Goal: Transaction & Acquisition: Purchase product/service

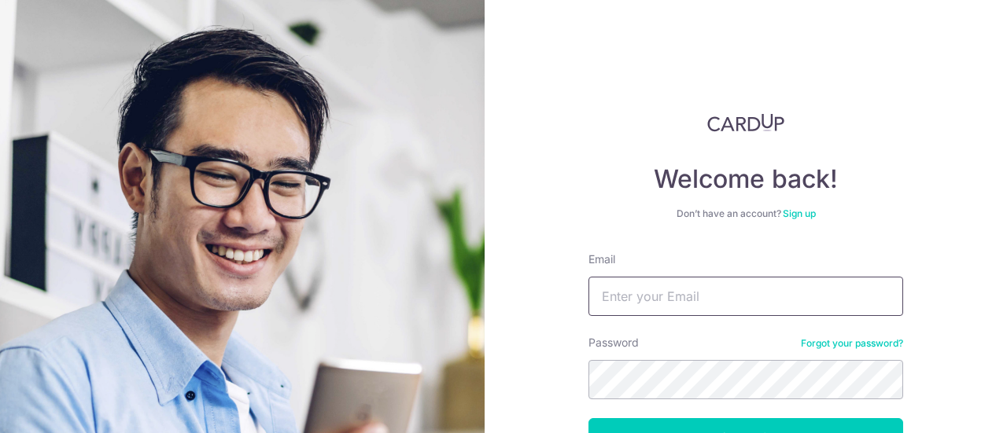
click at [689, 303] on input "Email" at bounding box center [745, 296] width 315 height 39
type input "[EMAIL_ADDRESS][DOMAIN_NAME]"
click at [588, 418] on button "Log in" at bounding box center [745, 437] width 315 height 39
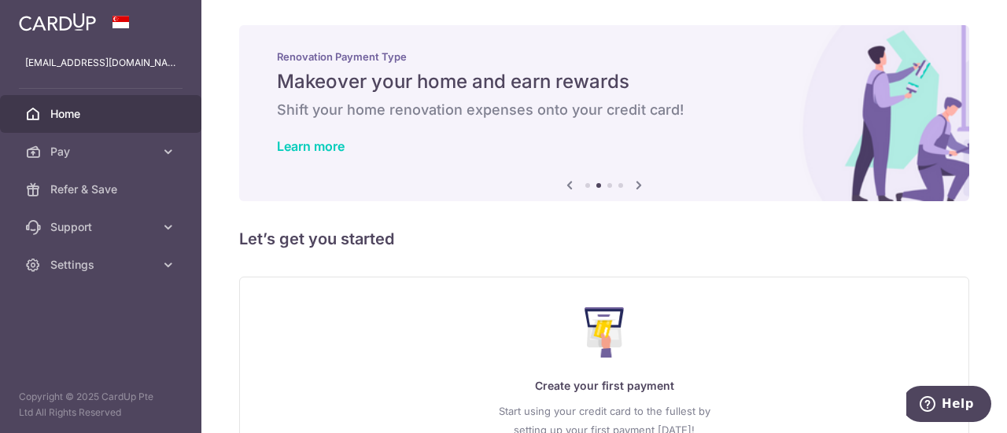
scroll to position [140, 0]
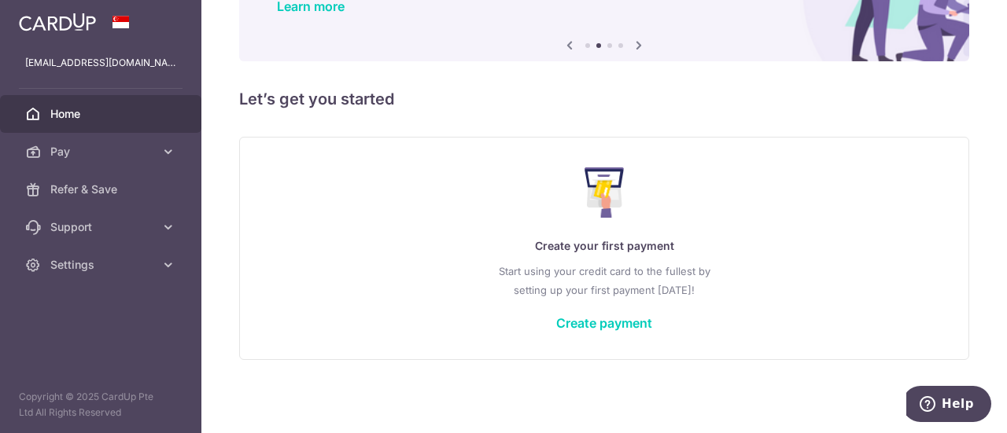
click at [603, 334] on div "Create your first payment Start using your credit card to the fullest by settin…" at bounding box center [604, 248] width 690 height 186
click at [601, 330] on link "Create payment" at bounding box center [604, 323] width 96 height 16
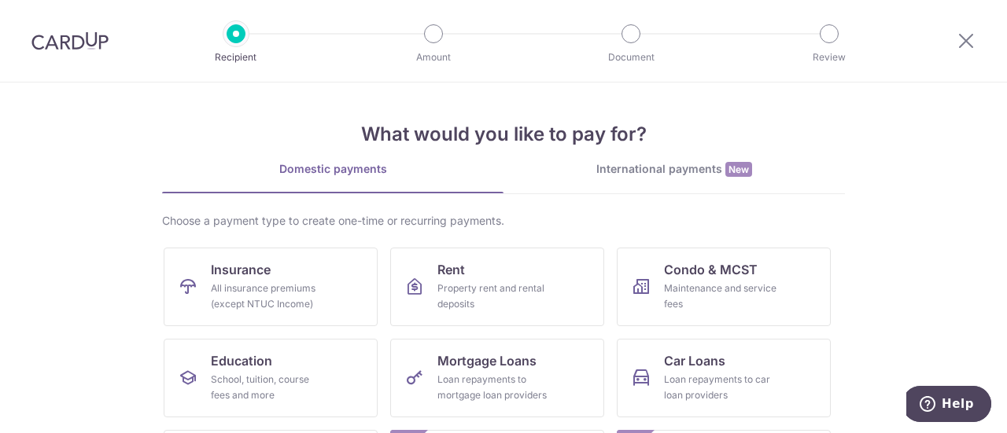
scroll to position [269, 0]
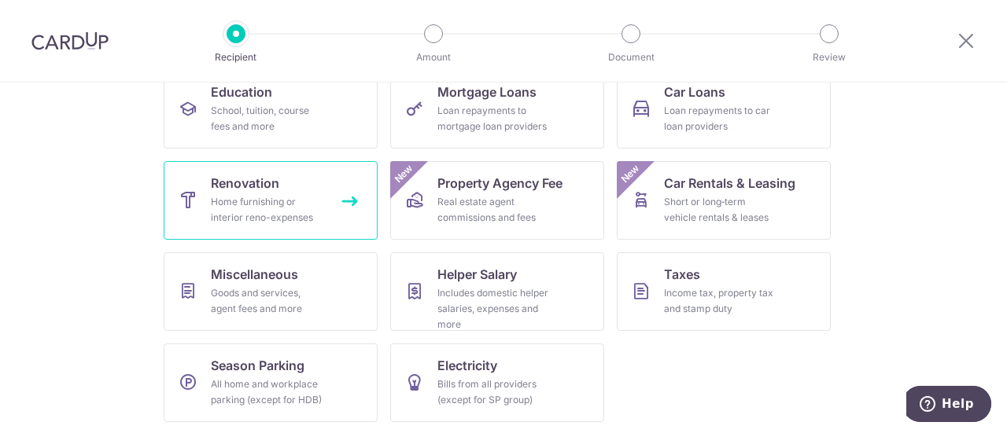
click at [250, 179] on span "Renovation" at bounding box center [245, 183] width 68 height 19
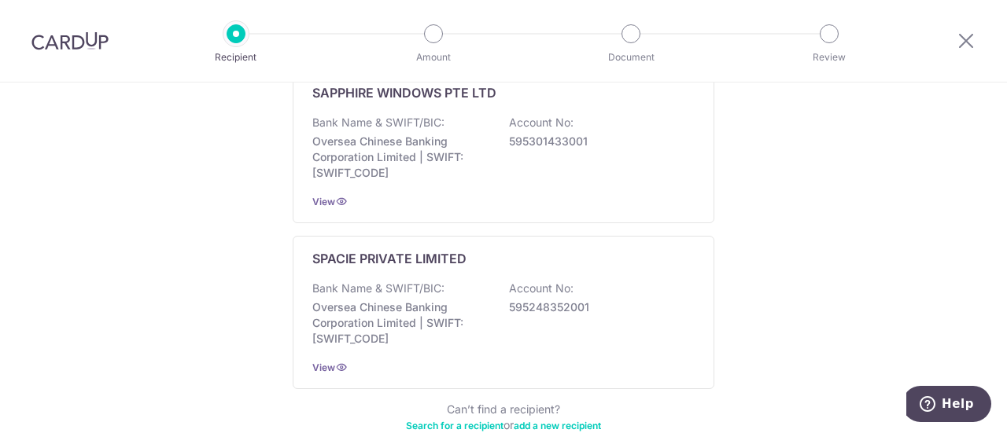
scroll to position [1066, 0]
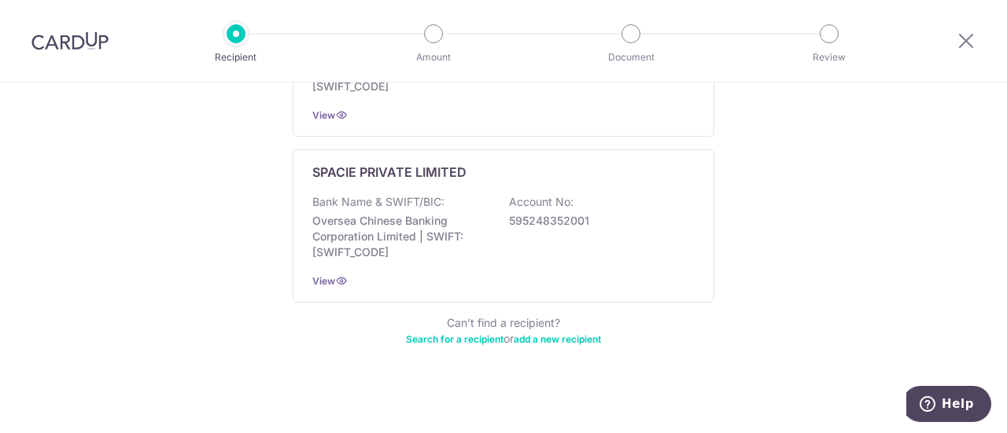
click at [484, 333] on link "Search for a recipient" at bounding box center [455, 339] width 98 height 12
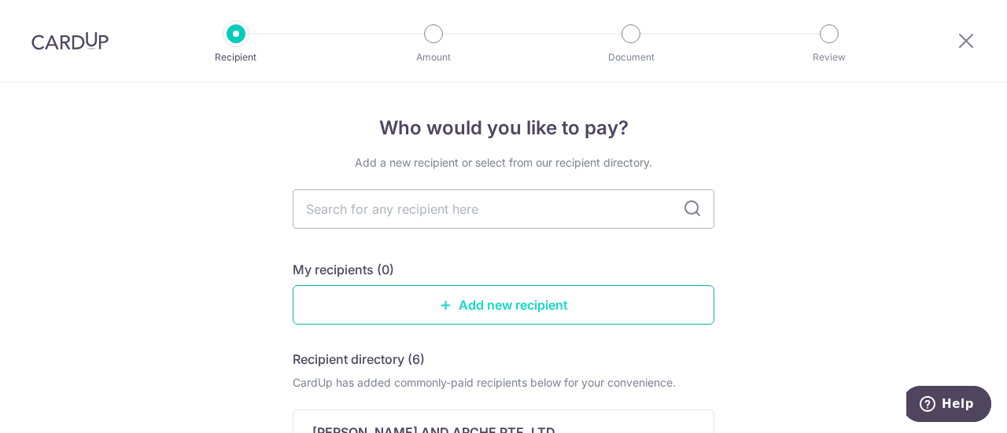
click at [521, 307] on link "Add new recipient" at bounding box center [504, 304] width 422 height 39
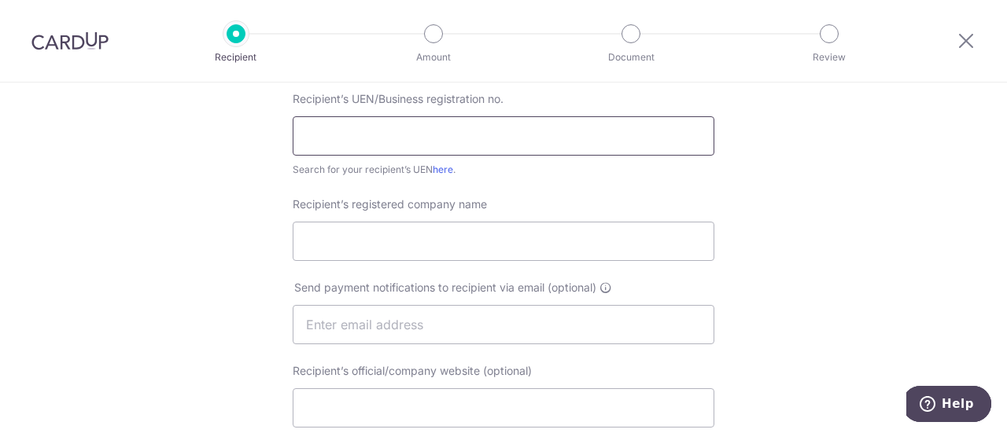
scroll to position [252, 0]
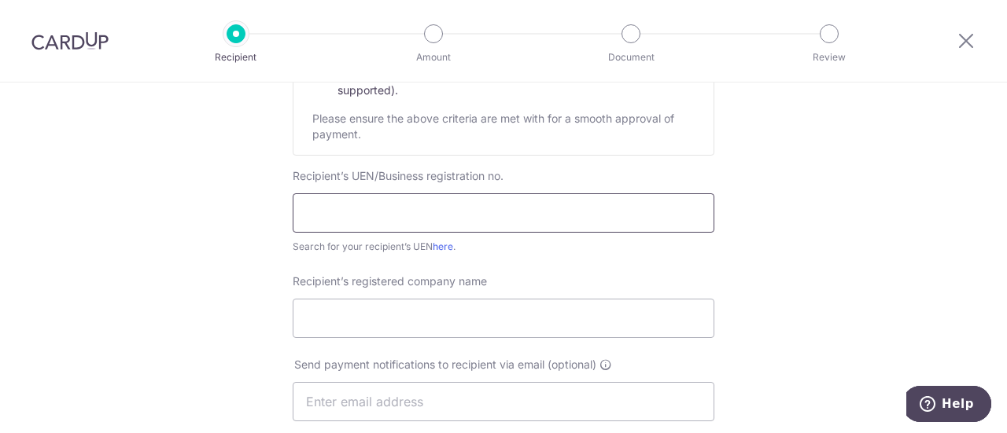
click at [442, 225] on input "text" at bounding box center [504, 212] width 422 height 39
paste input "53174093E"
type input "53174093E"
click at [440, 245] on link "here" at bounding box center [443, 247] width 20 height 12
click at [411, 311] on input "Recipient’s registered company name" at bounding box center [504, 318] width 422 height 39
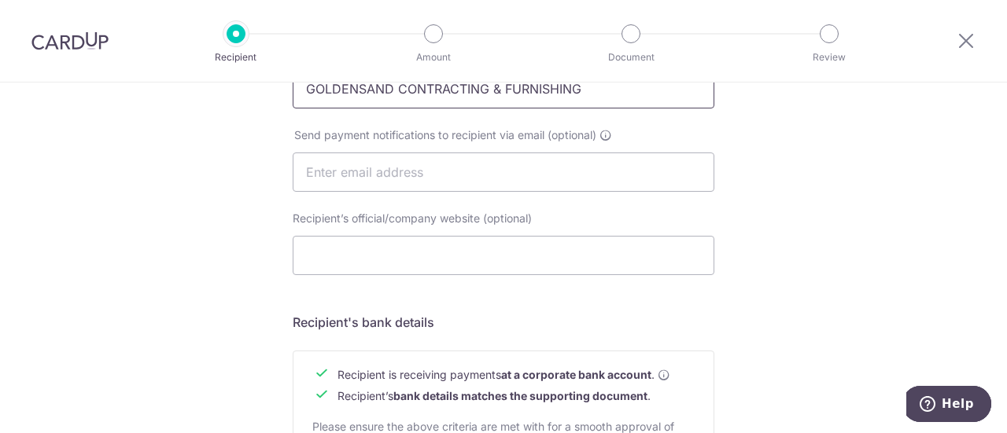
scroll to position [487, 0]
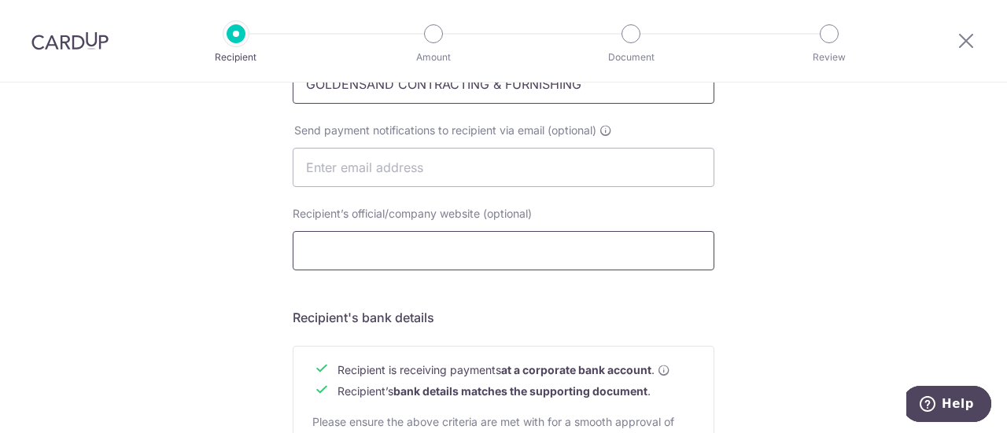
type input "GOLDENSAND CONTRACTING & FURNISHING"
click at [452, 248] on input "Recipient’s official/company website (optional)" at bounding box center [504, 250] width 422 height 39
type input "https://www.goldensandinteriors.com/"
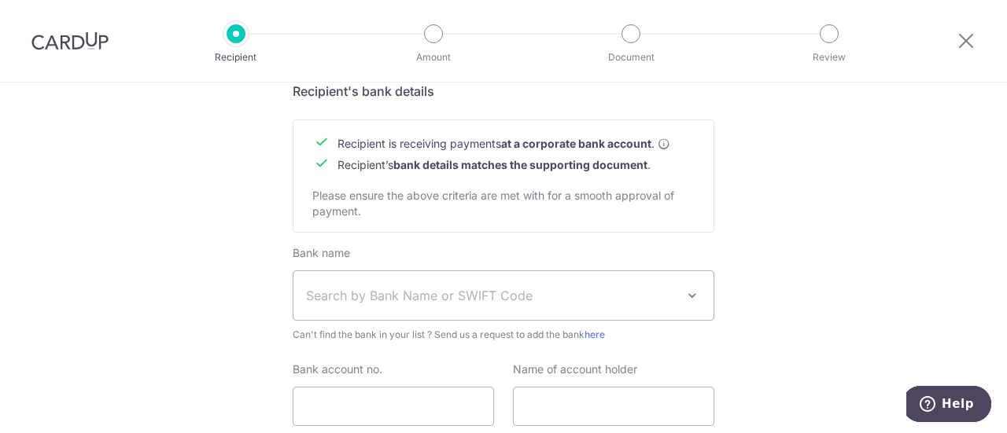
scroll to position [714, 0]
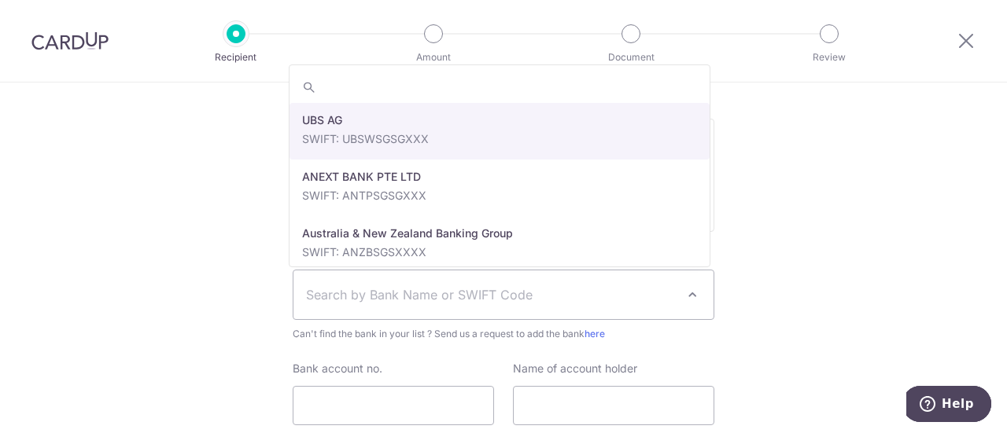
click at [418, 289] on span "Search by Bank Name or SWIFT Code" at bounding box center [491, 294] width 370 height 19
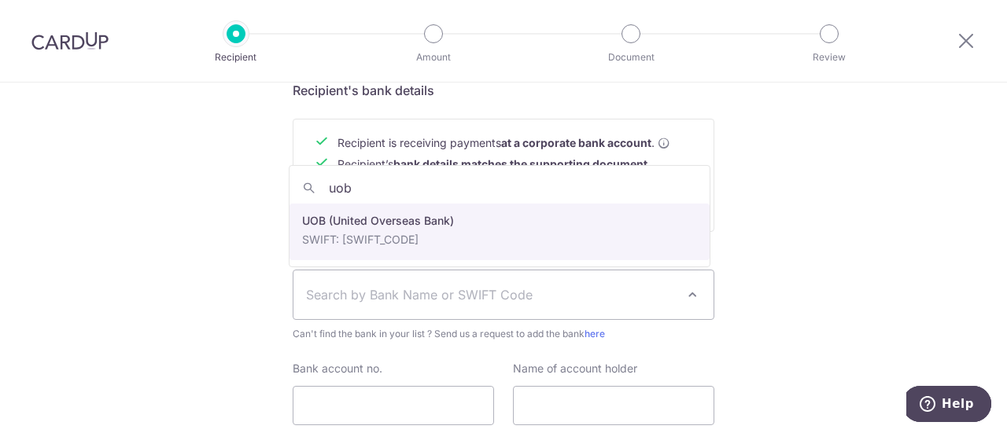
type input "uob"
select select "18"
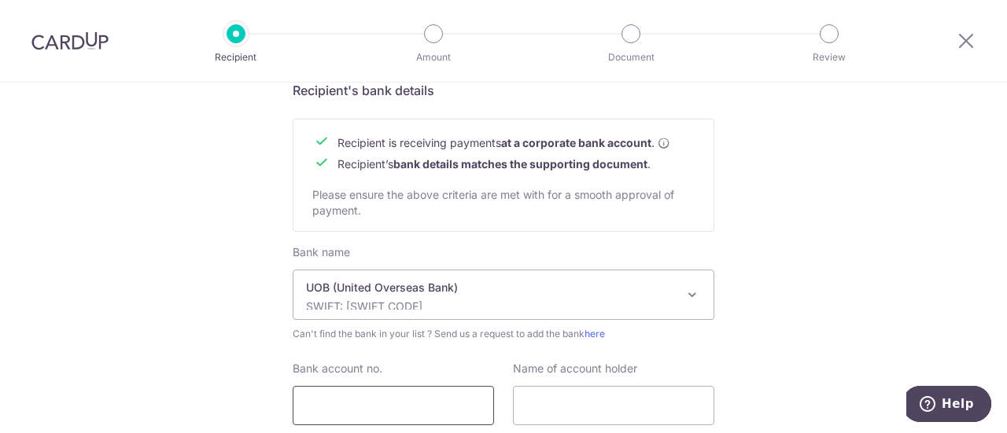
paste input "348-303-1023"
click at [383, 411] on input "348-303-1023" at bounding box center [393, 405] width 201 height 39
type input "348-303-1023"
click at [563, 408] on input "text" at bounding box center [613, 405] width 201 height 39
paste input "Goldensand"
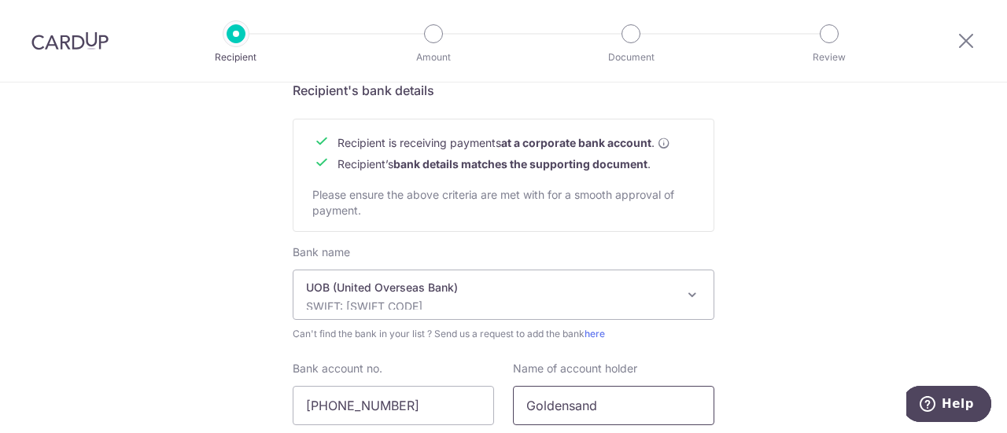
type input "Goldensand"
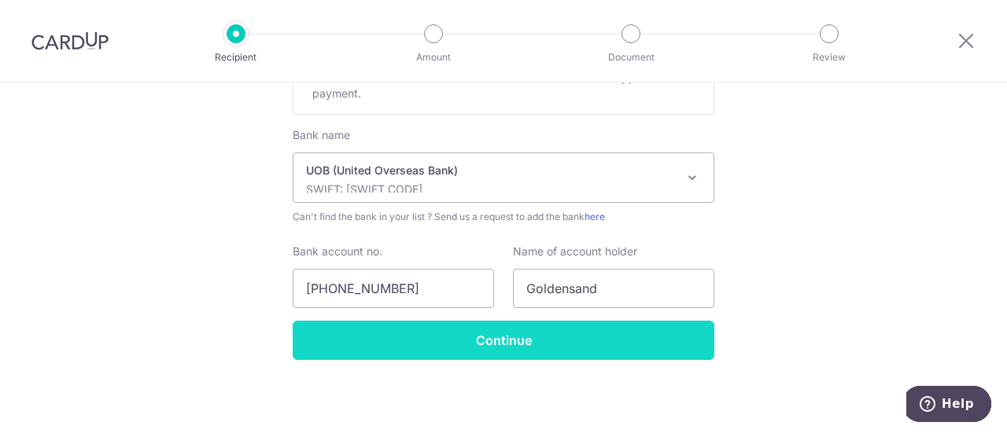
click at [519, 340] on input "Continue" at bounding box center [504, 340] width 422 height 39
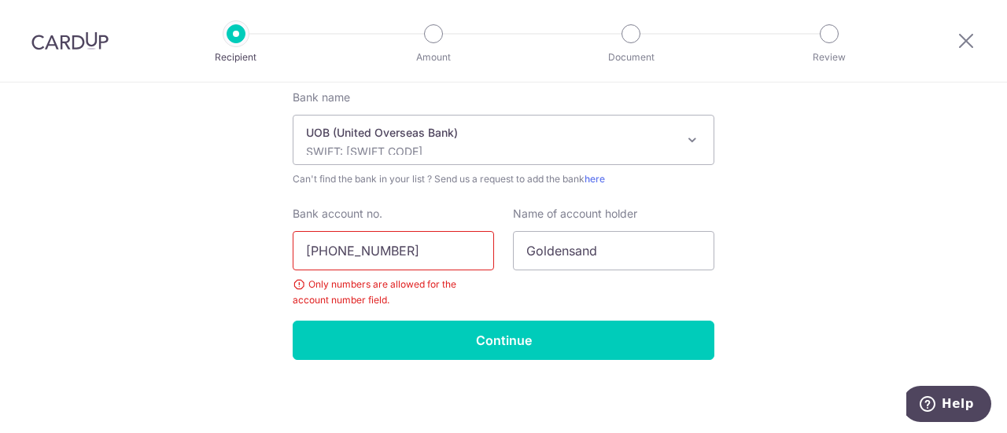
click at [333, 248] on input "348-303-1023" at bounding box center [393, 250] width 201 height 39
type input "3483031023"
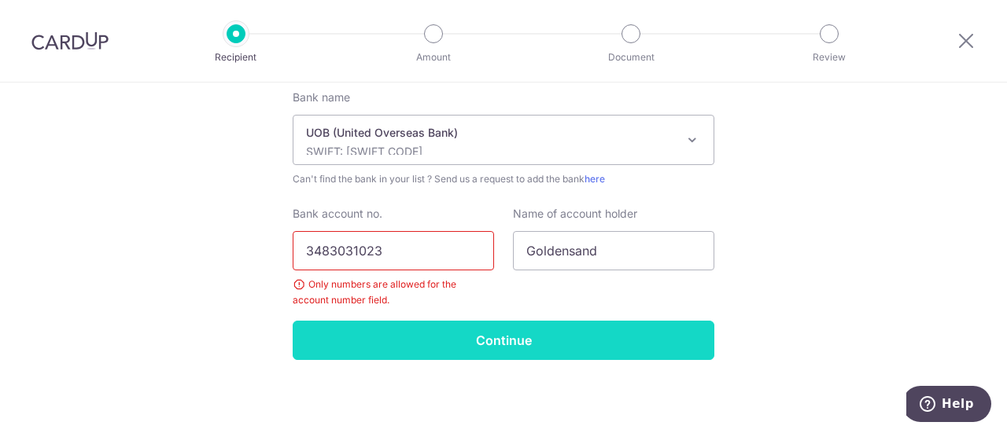
click at [532, 332] on input "Continue" at bounding box center [504, 340] width 422 height 39
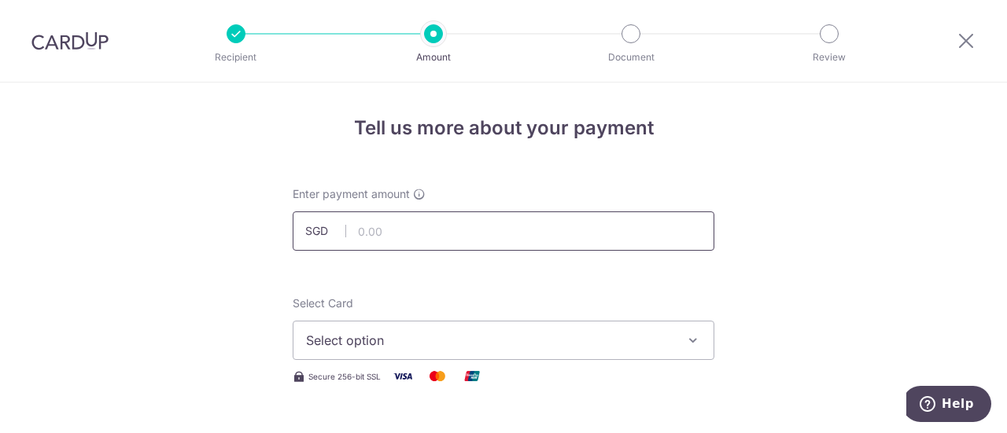
click at [392, 235] on input "text" at bounding box center [504, 231] width 422 height 39
click at [463, 348] on span "Select option" at bounding box center [489, 340] width 366 height 19
click at [396, 223] on input "text" at bounding box center [504, 231] width 422 height 39
type input "27,627.50"
click at [417, 340] on span "Select option" at bounding box center [489, 340] width 366 height 19
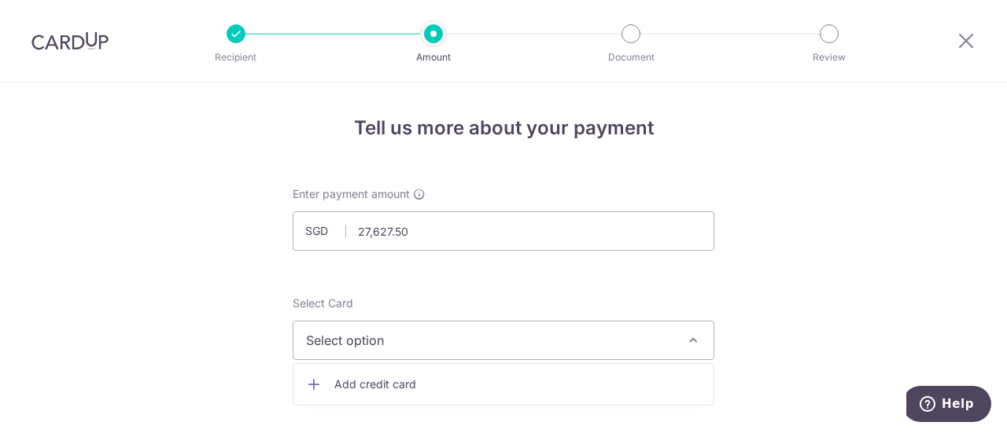
click at [379, 381] on span "Add credit card" at bounding box center [517, 385] width 366 height 16
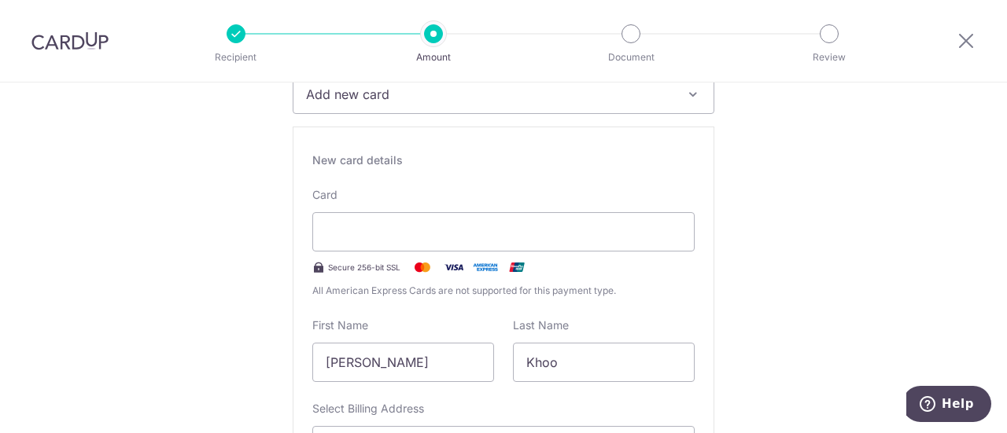
scroll to position [248, 0]
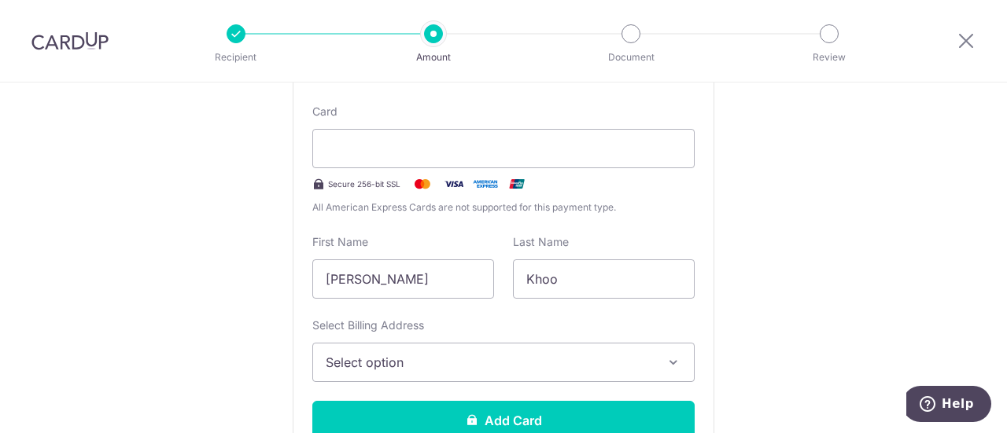
scroll to position [308, 0]
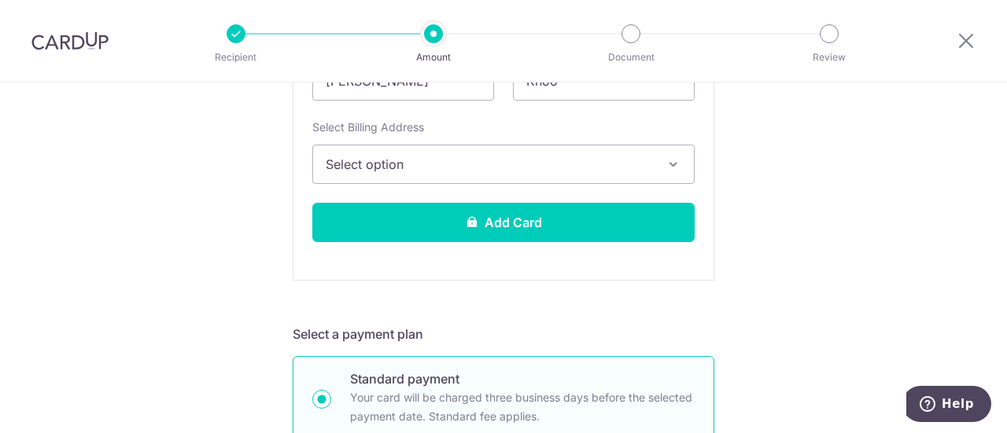
scroll to position [528, 0]
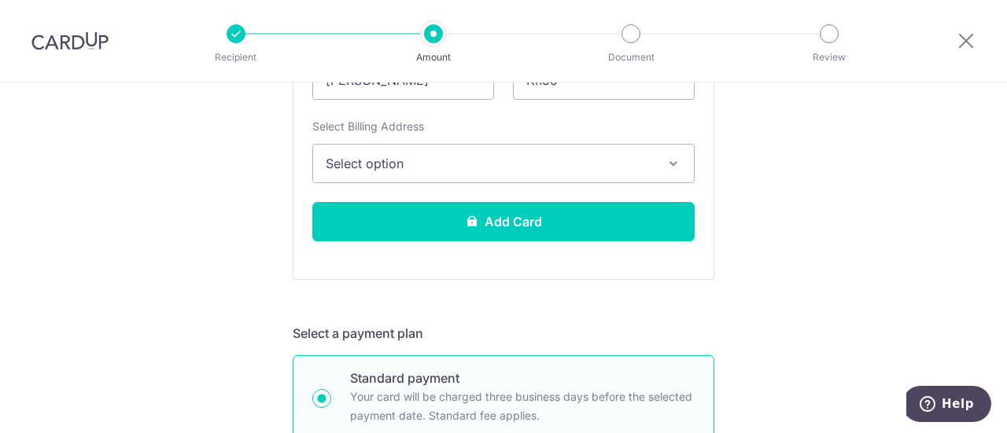
click at [478, 166] on span "Select option" at bounding box center [489, 163] width 327 height 19
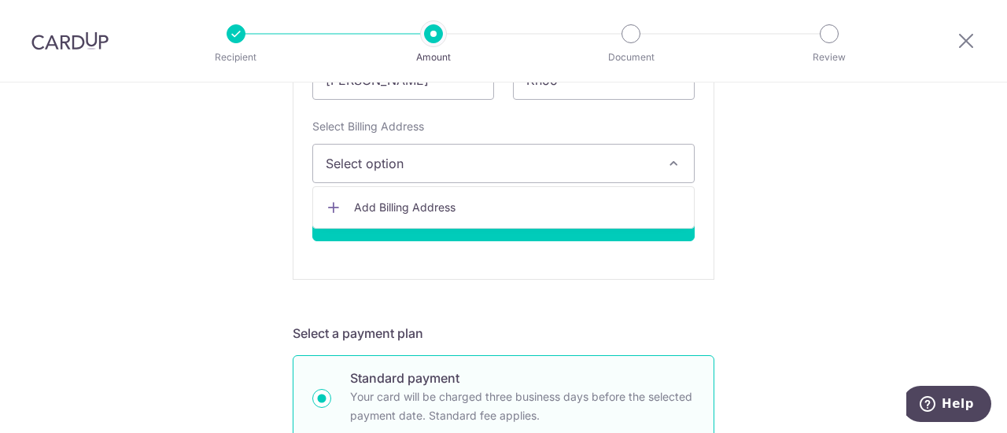
click at [429, 216] on link "Add Billing Address" at bounding box center [503, 207] width 381 height 28
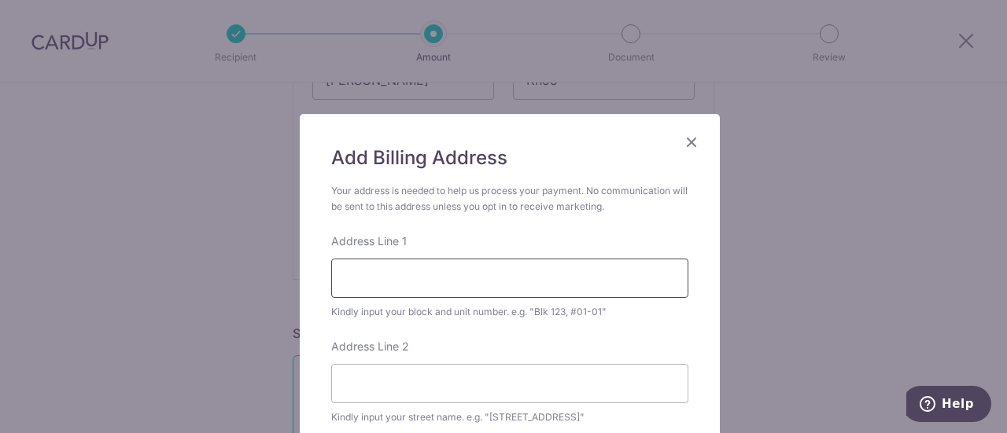
click at [451, 275] on input "Address Line 1" at bounding box center [509, 278] width 357 height 39
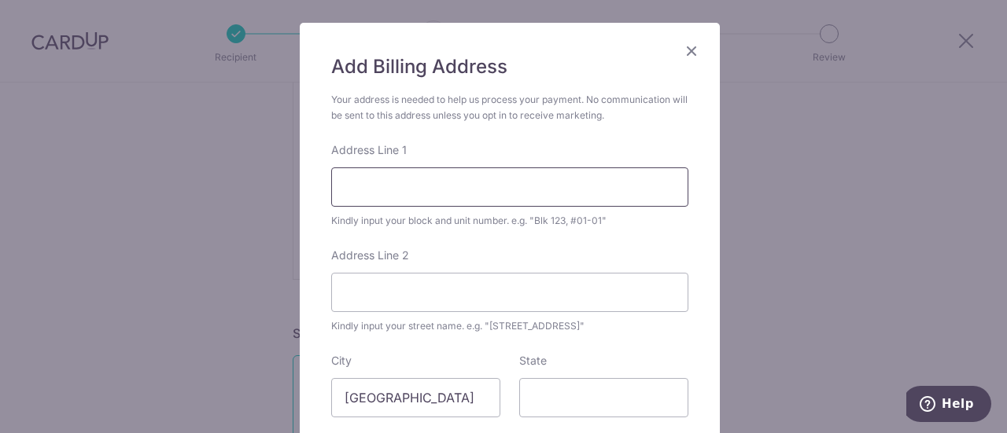
scroll to position [92, 0]
type input "Blk 224, #09-202"
type input "B"
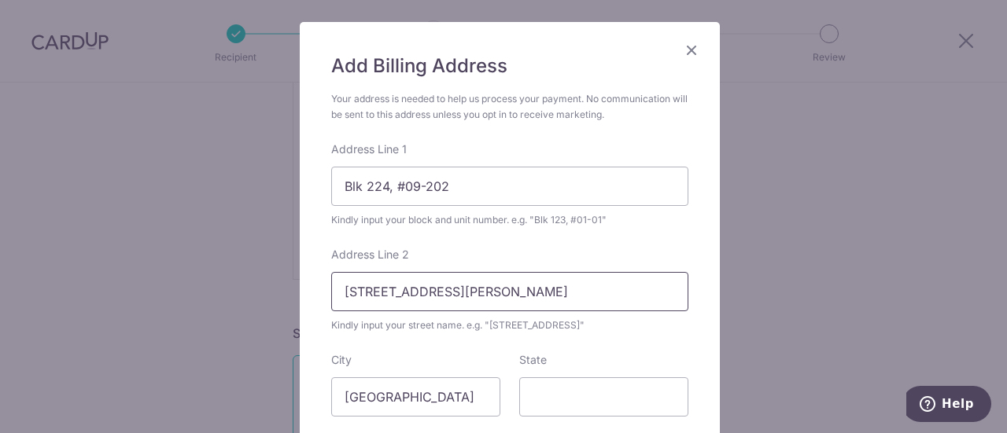
scroll to position [339, 0]
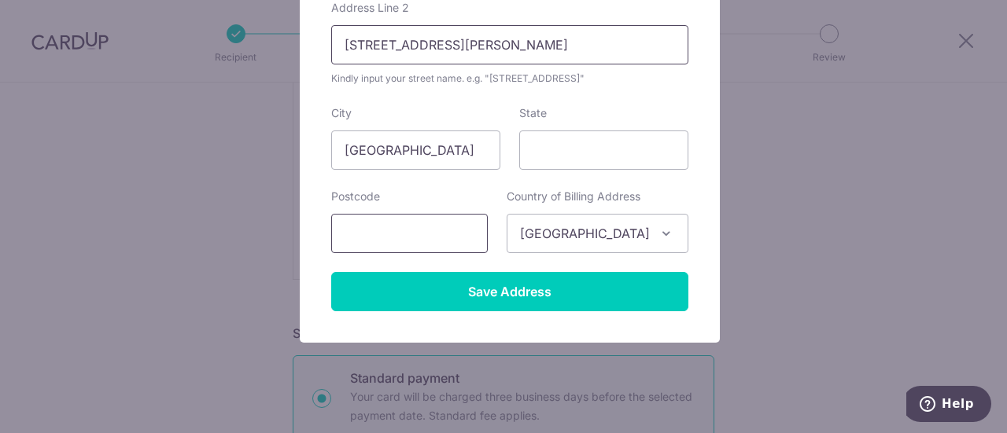
type input "224C Mount Vernon Road"
click at [402, 225] on input "text" at bounding box center [409, 233] width 157 height 39
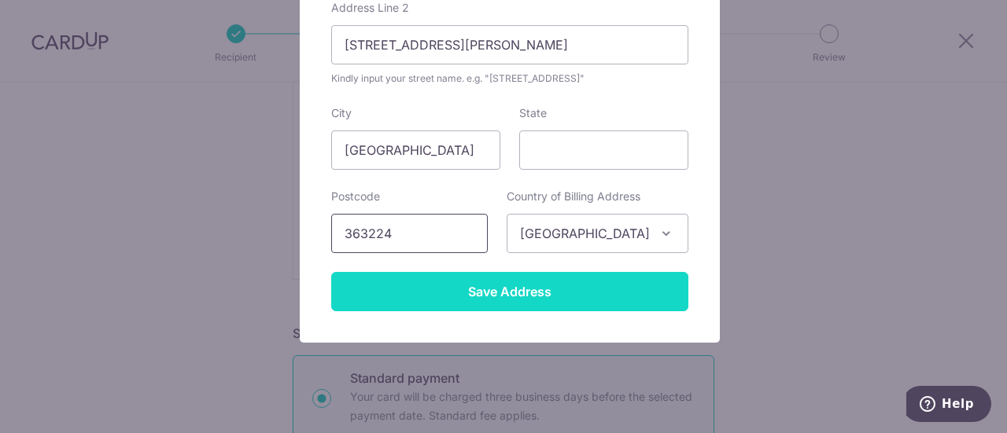
type input "363224"
click at [515, 289] on input "Save Address" at bounding box center [509, 291] width 357 height 39
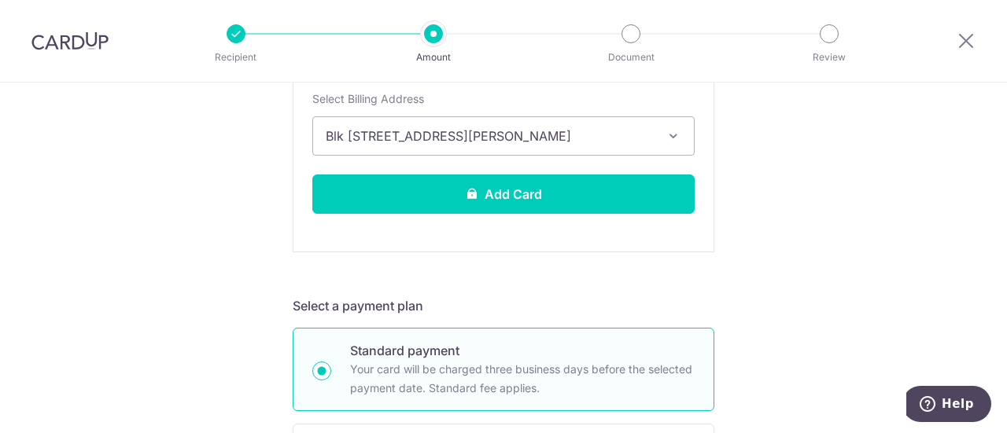
scroll to position [557, 0]
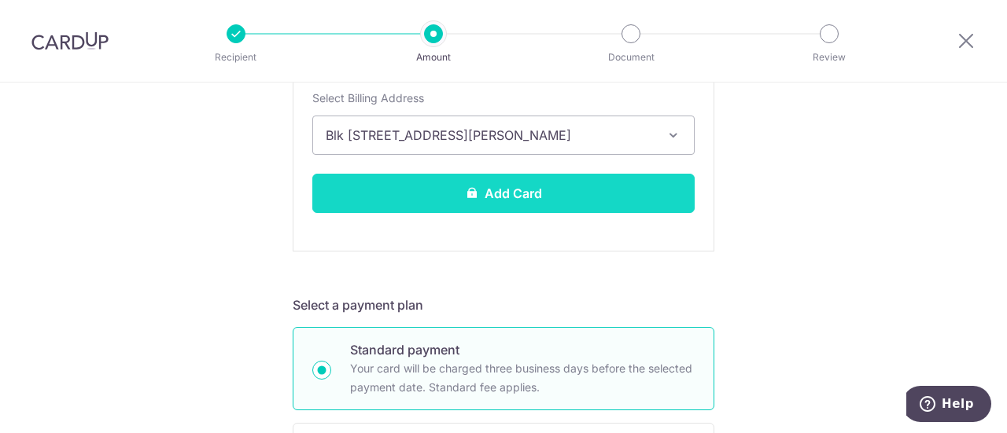
click at [495, 194] on button "Add Card" at bounding box center [503, 193] width 382 height 39
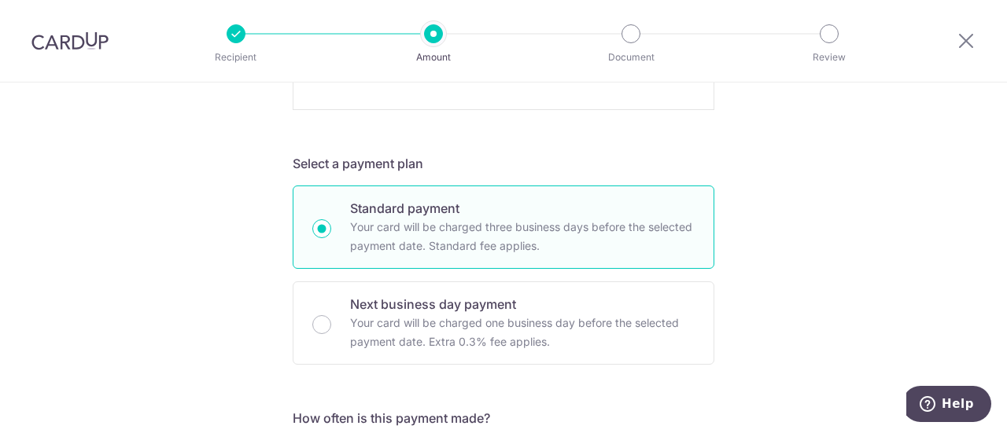
scroll to position [699, 0]
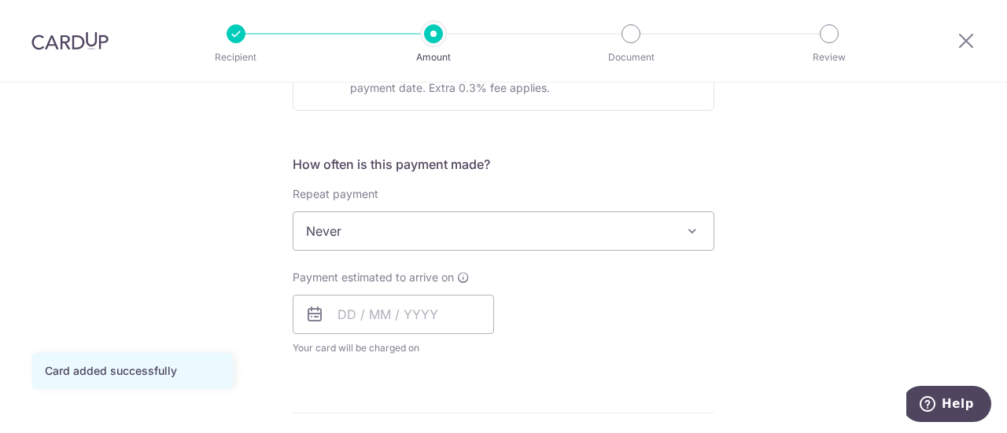
scroll to position [556, 0]
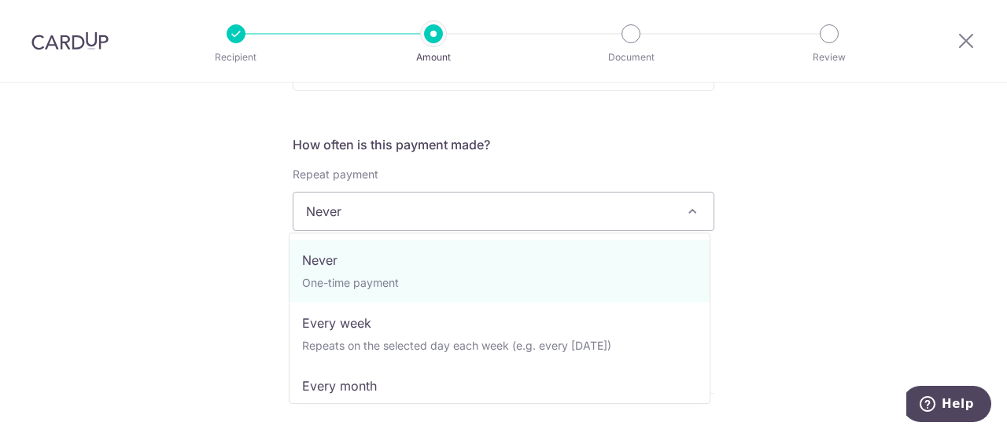
click at [466, 205] on span "Never" at bounding box center [503, 212] width 420 height 38
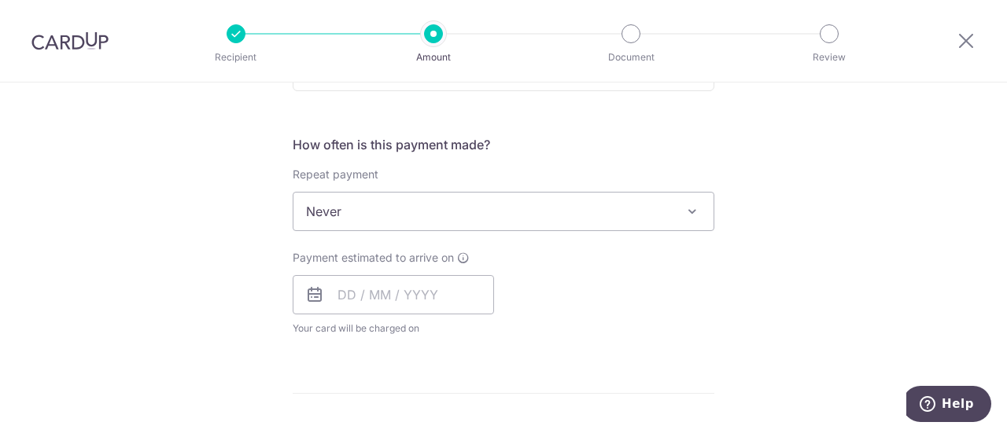
click at [111, 174] on div "Tell us more about your payment Enter payment amount SGD 27,627.50 27627.50 Car…" at bounding box center [503, 291] width 1007 height 1528
click at [379, 287] on input "text" at bounding box center [393, 294] width 201 height 39
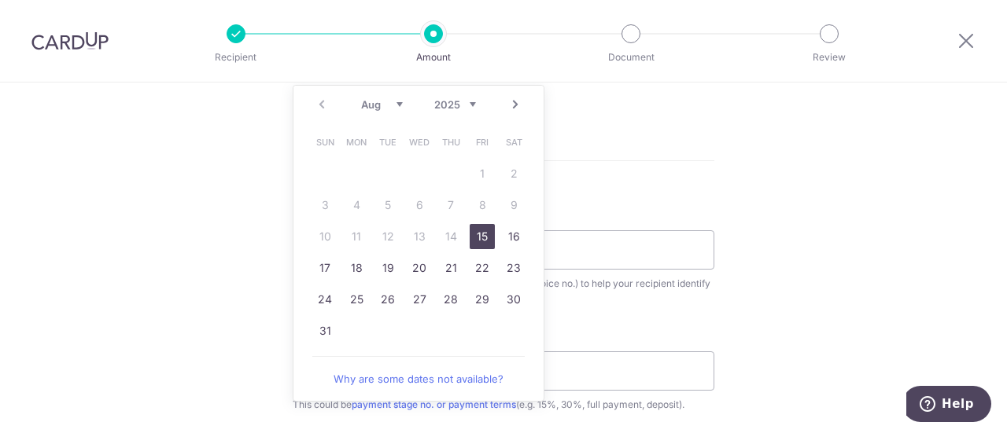
click at [478, 233] on link "15" at bounding box center [482, 236] width 25 height 25
type input "15/08/2025"
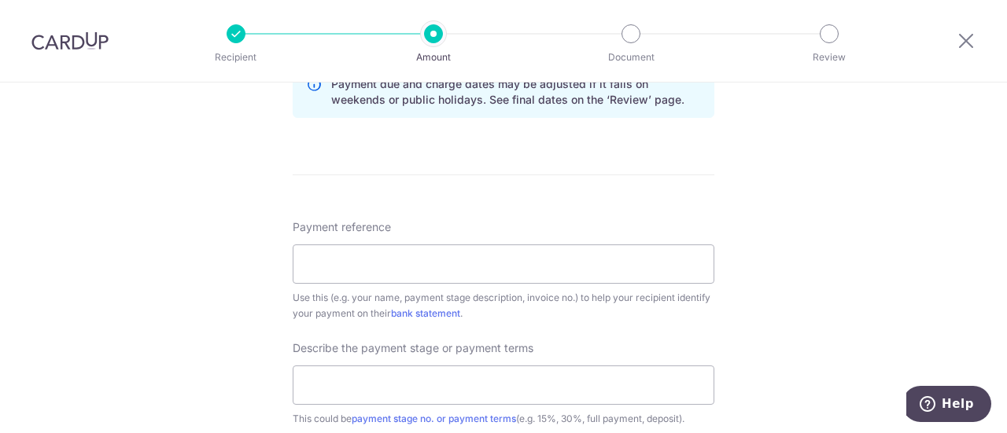
scroll to position [840, 0]
click at [407, 264] on input "Payment reference" at bounding box center [504, 263] width 422 height 39
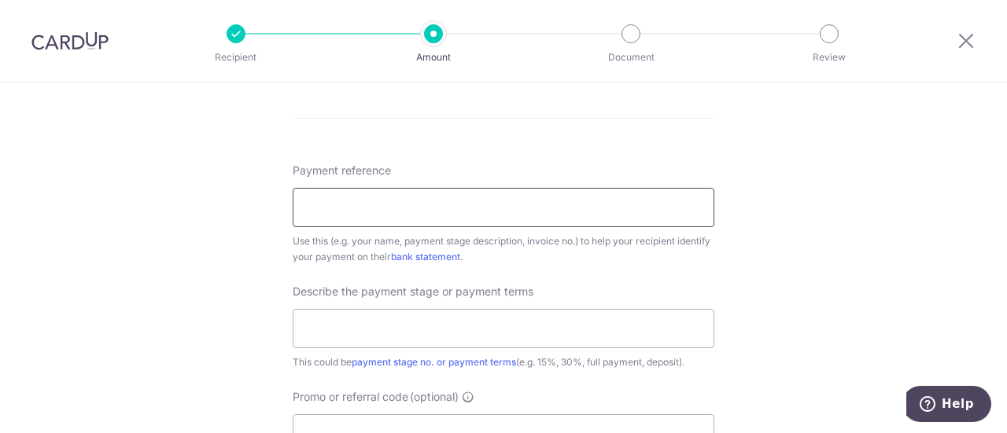
scroll to position [897, 0]
paste input "GS-2024300229"
type input "GS-2024300229"
click at [487, 328] on input "text" at bounding box center [504, 326] width 422 height 39
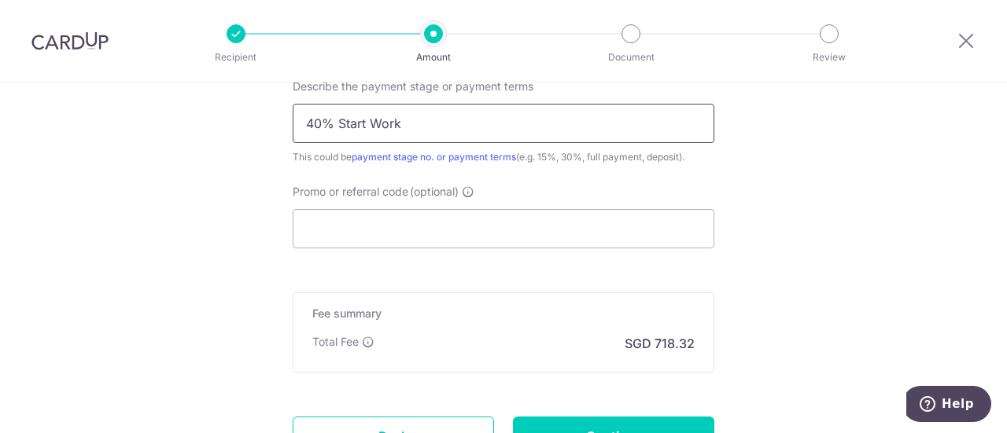
scroll to position [1102, 0]
type input "40% Start Work"
click at [409, 217] on input "Promo or referral code (optional)" at bounding box center [504, 227] width 422 height 39
paste input "RENO25ONE"
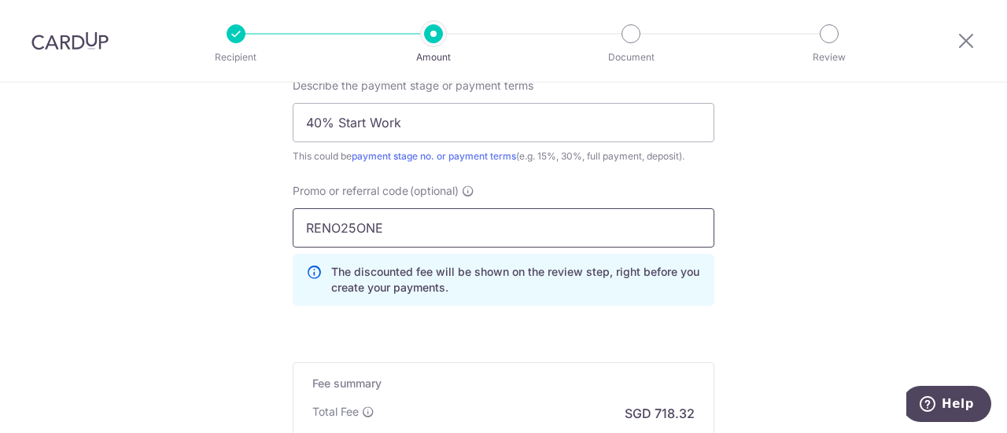
type input "RENO25ONE"
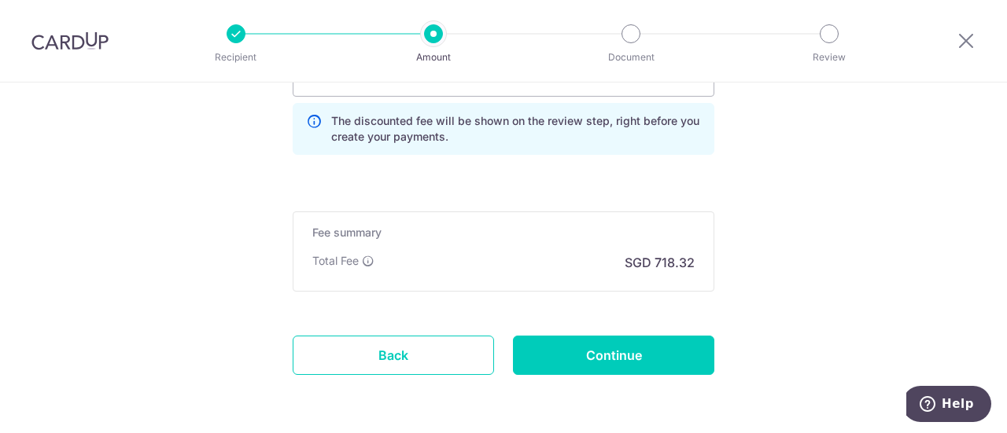
scroll to position [1308, 0]
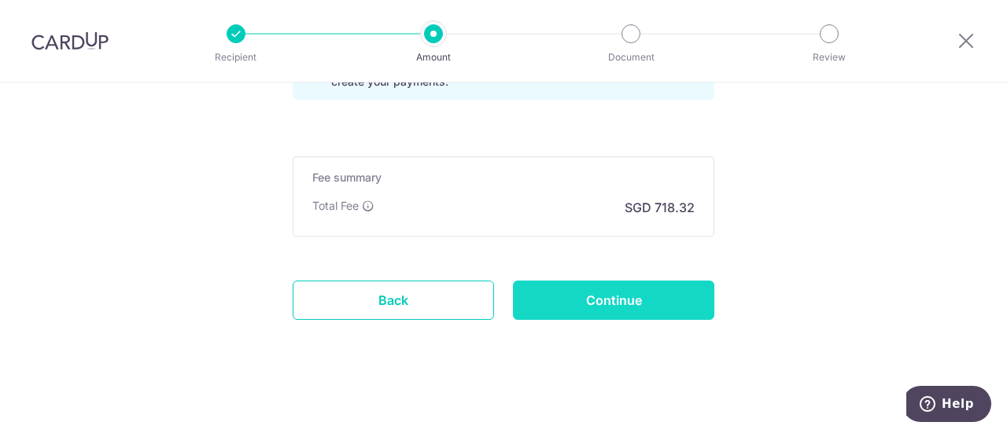
click at [613, 293] on input "Continue" at bounding box center [613, 300] width 201 height 39
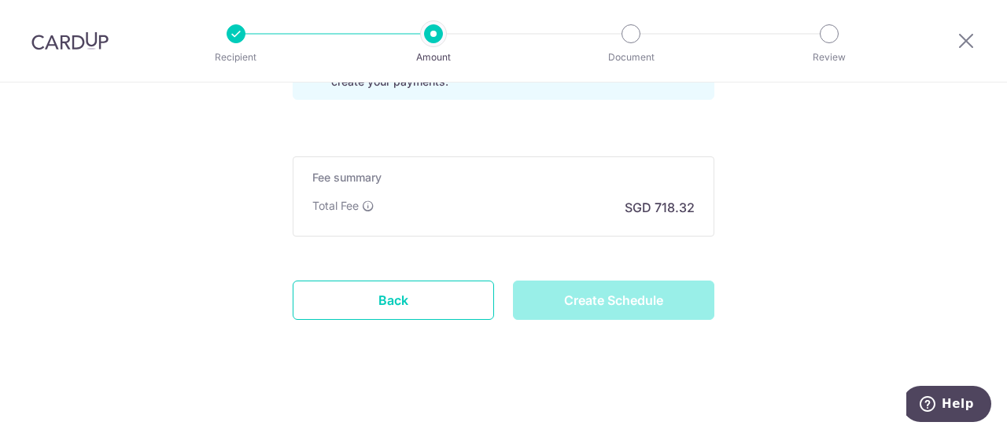
type input "Create Schedule"
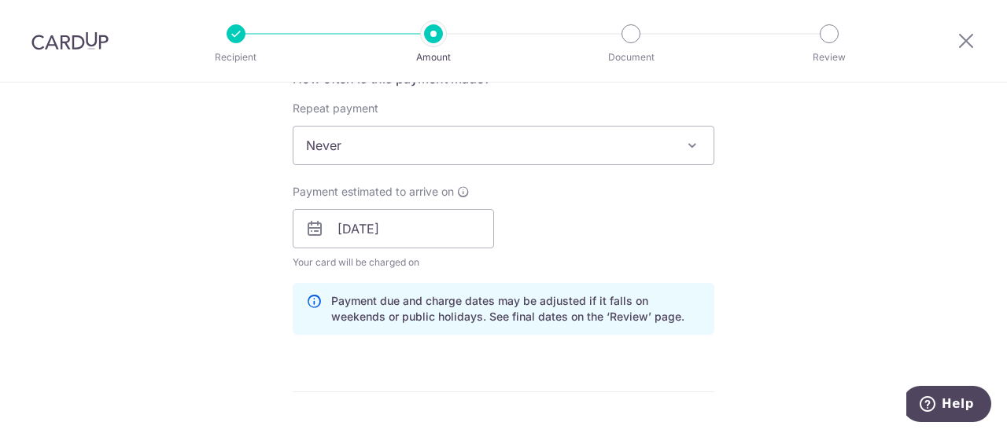
scroll to position [1055, 0]
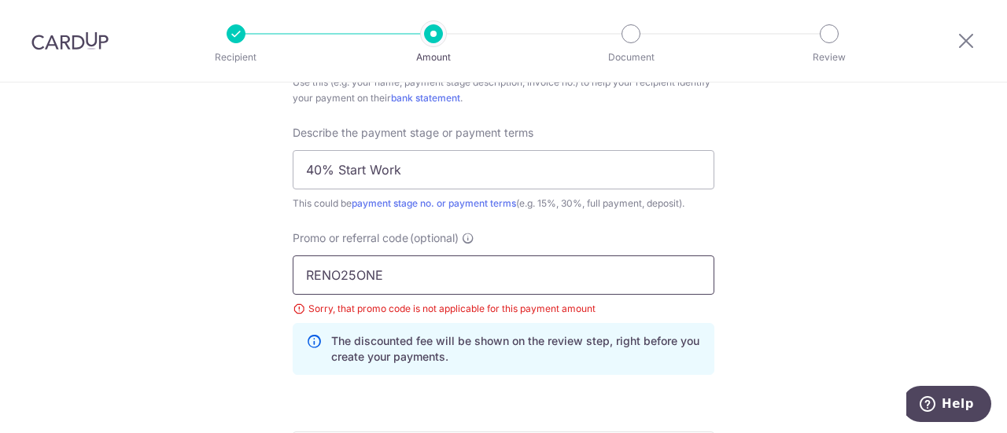
click at [358, 256] on input "RENO25ONE" at bounding box center [504, 275] width 422 height 39
paste input "OFF225"
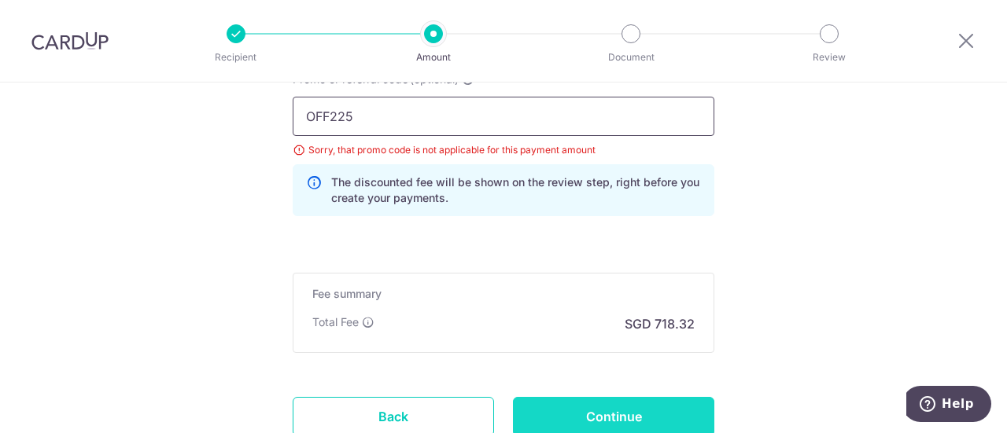
type input "OFF225"
click at [613, 403] on input "Continue" at bounding box center [613, 416] width 201 height 39
type input "Update Schedule"
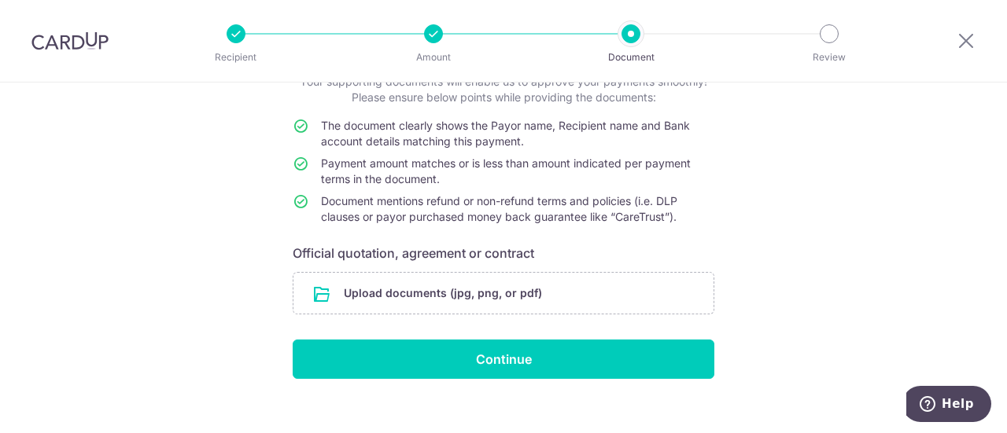
scroll to position [131, 0]
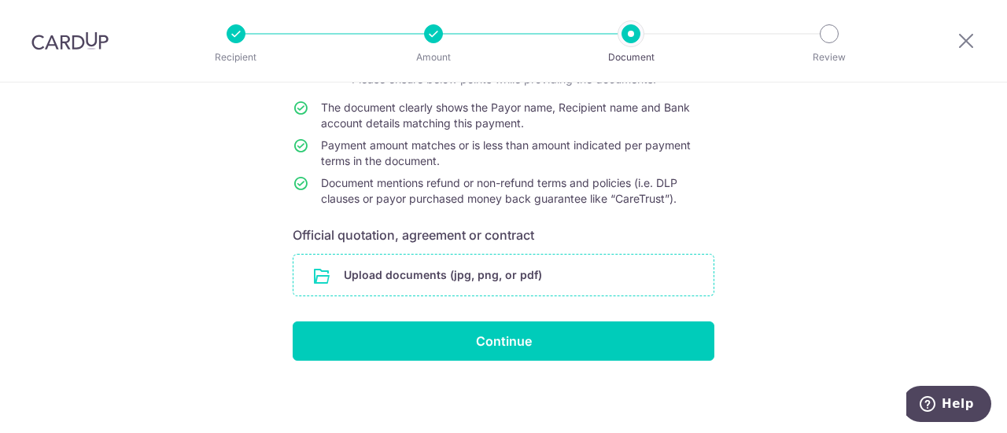
click at [417, 265] on input "file" at bounding box center [503, 275] width 420 height 41
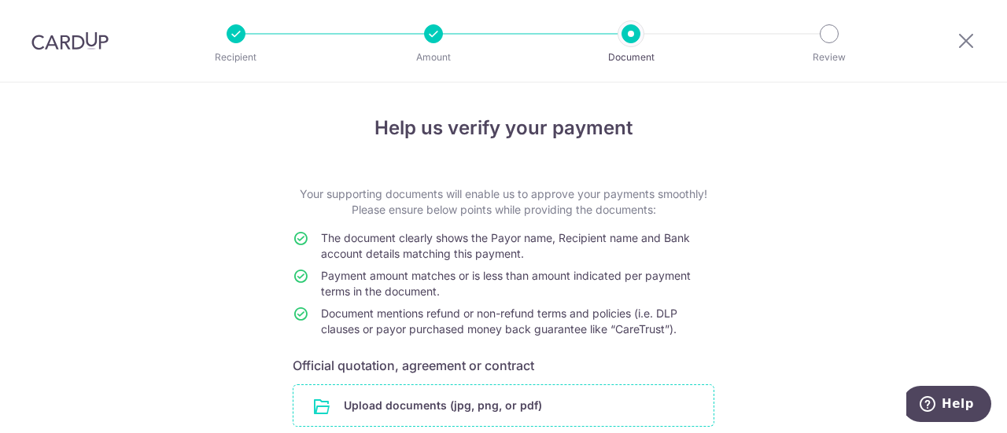
scroll to position [195, 0]
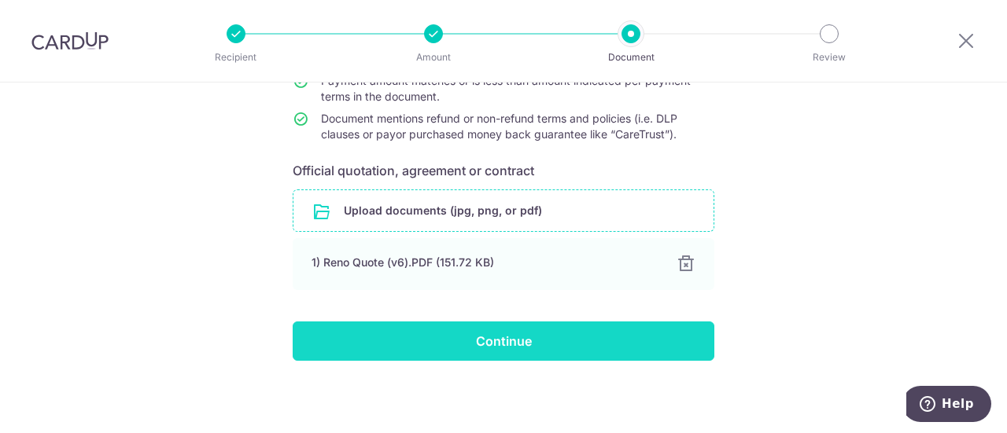
click at [491, 331] on input "Continue" at bounding box center [504, 341] width 422 height 39
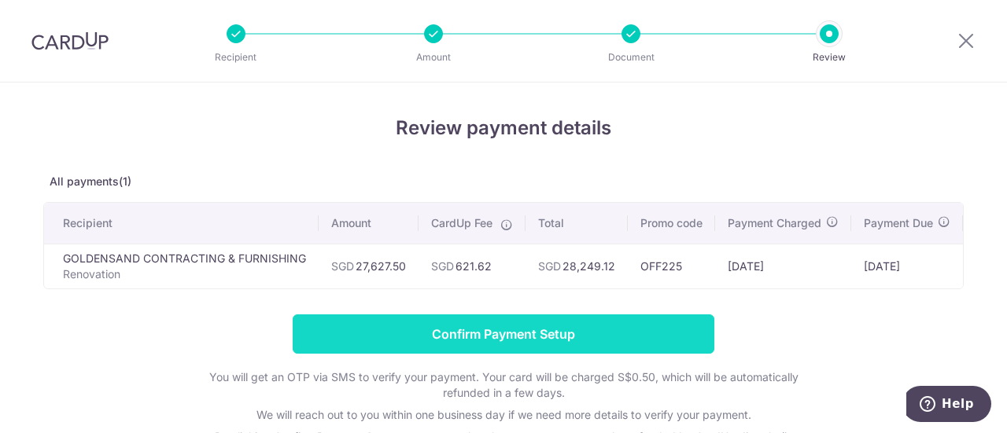
click at [594, 333] on input "Confirm Payment Setup" at bounding box center [504, 334] width 422 height 39
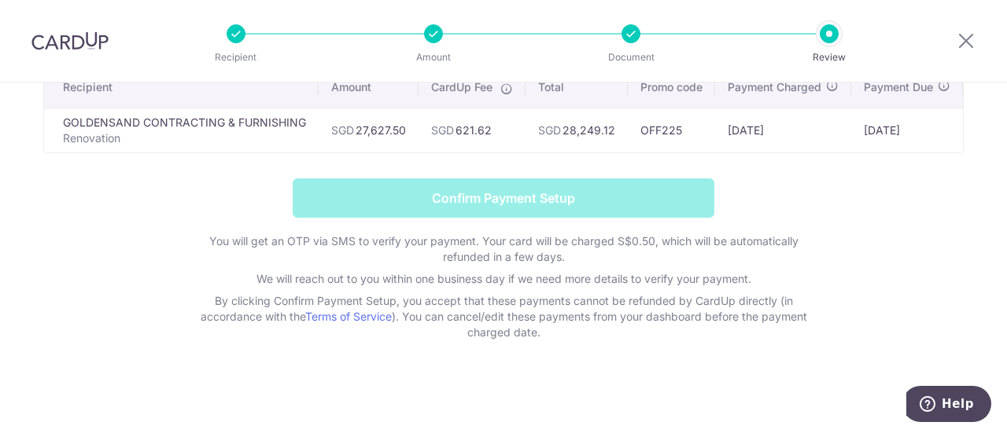
scroll to position [142, 0]
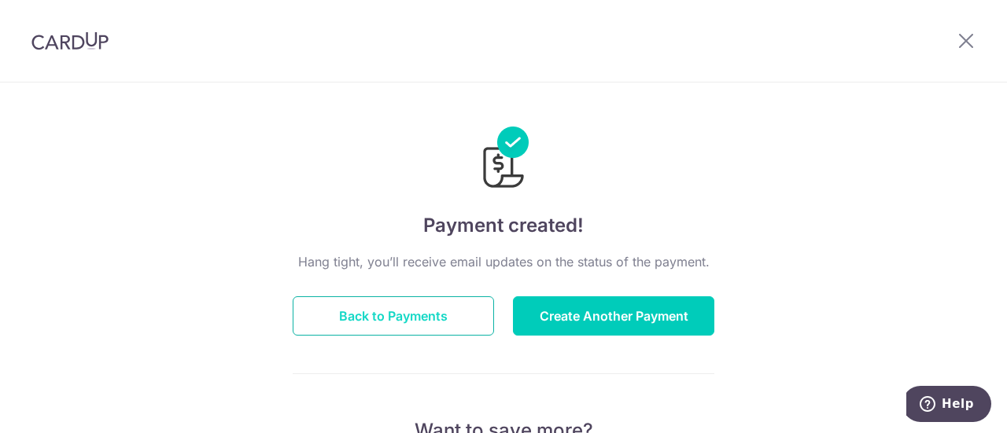
click at [396, 316] on button "Back to Payments" at bounding box center [393, 315] width 201 height 39
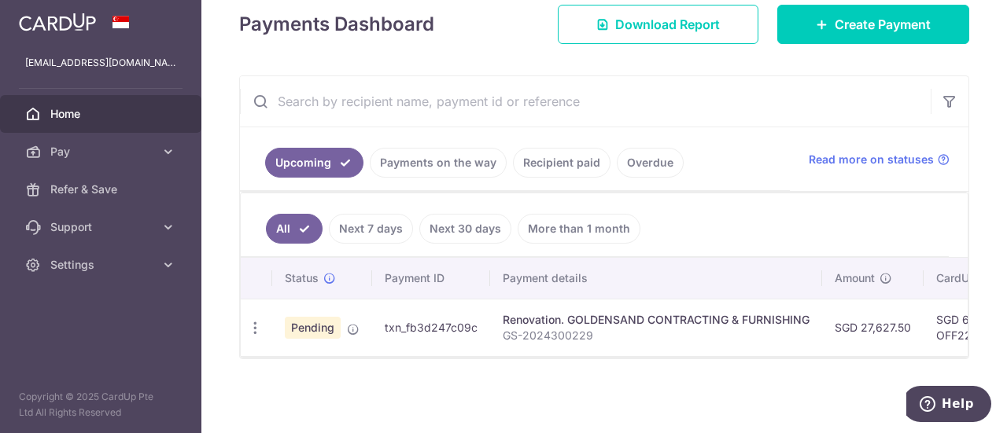
click at [437, 164] on link "Payments on the way" at bounding box center [438, 163] width 137 height 30
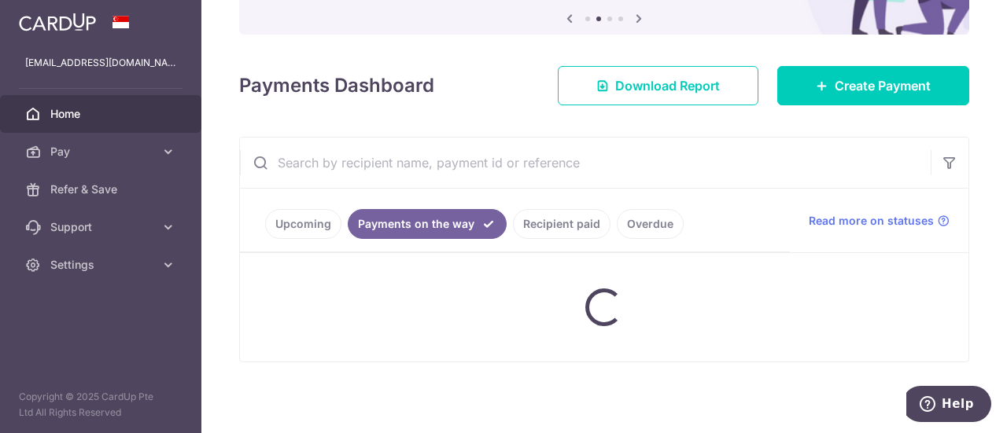
scroll to position [230, 0]
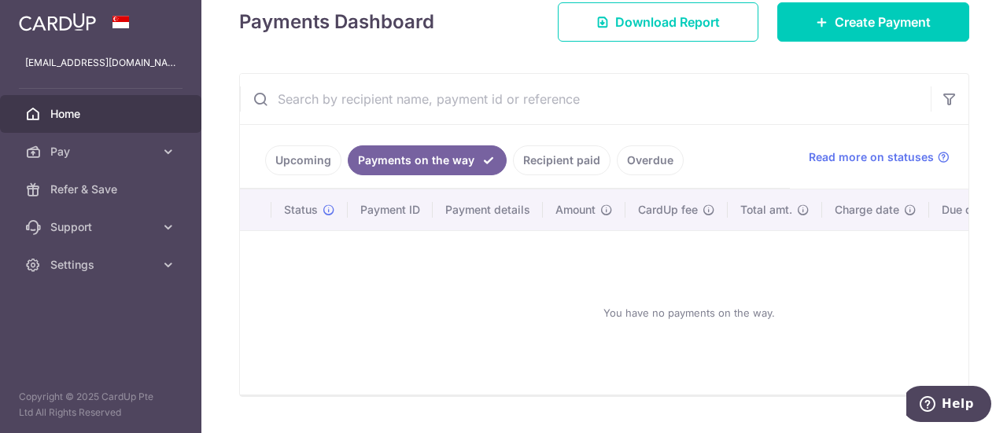
click at [302, 160] on link "Upcoming" at bounding box center [303, 160] width 76 height 30
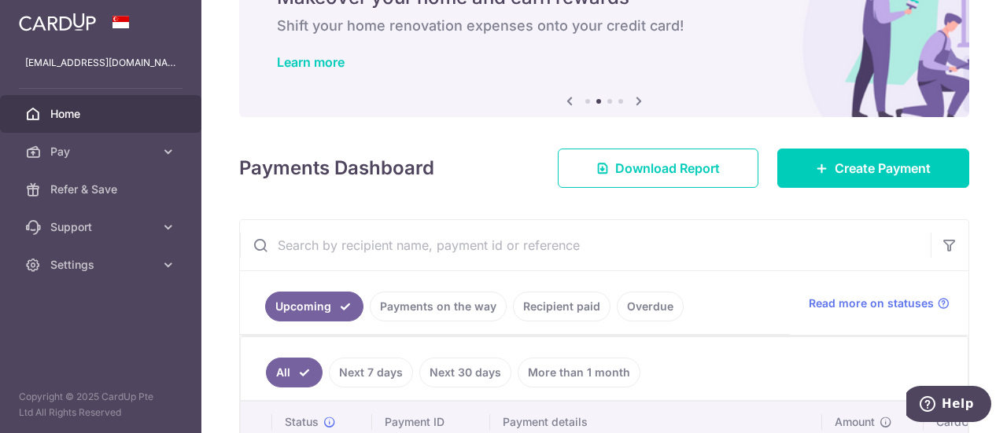
scroll to position [87, 0]
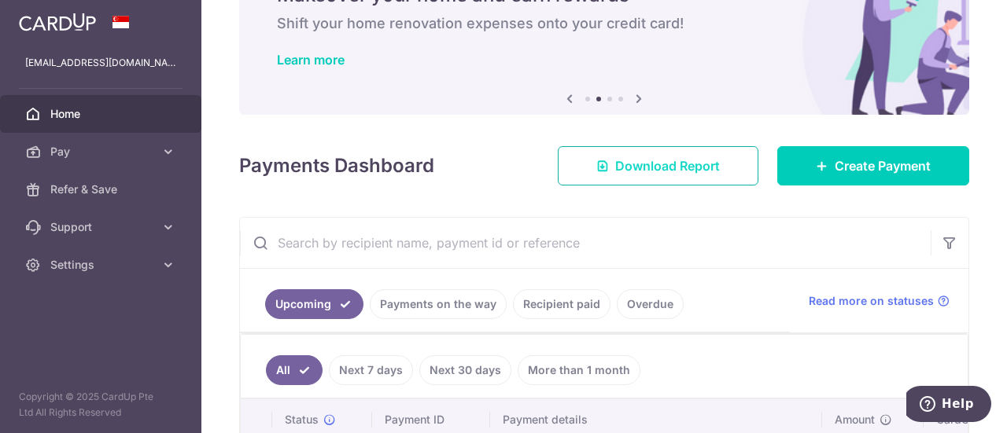
click at [621, 160] on span "Download Report" at bounding box center [667, 166] width 105 height 19
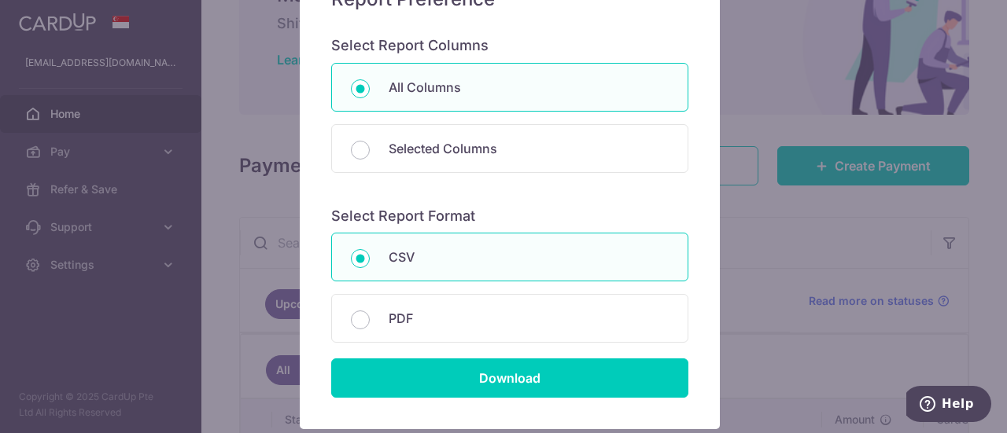
scroll to position [225, 0]
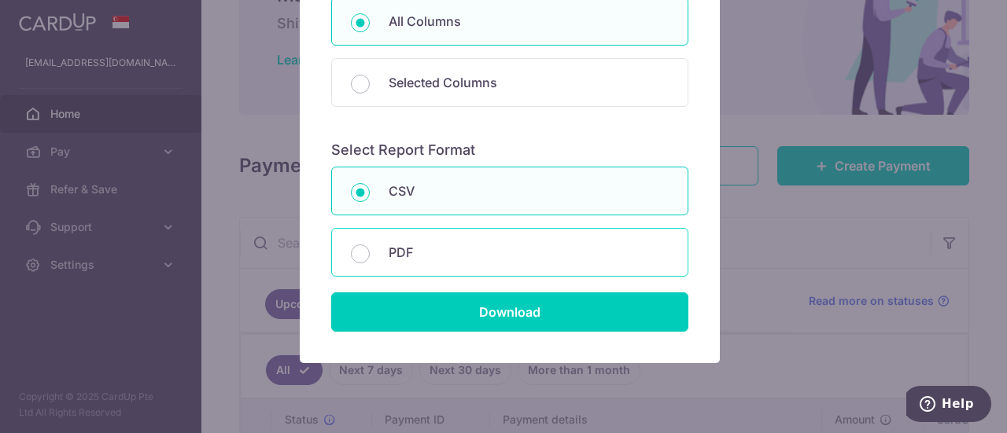
click at [447, 239] on div "PDF" at bounding box center [509, 252] width 357 height 49
radio input "false"
radio input "true"
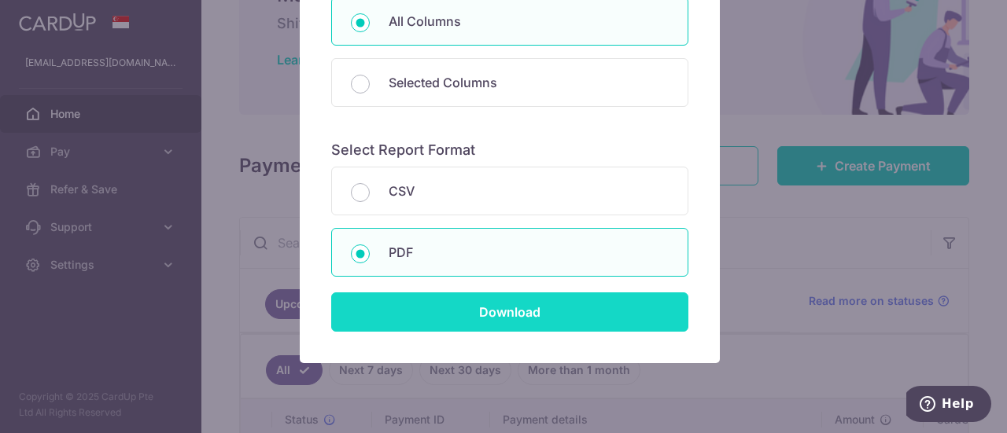
click at [533, 314] on input "Download" at bounding box center [509, 312] width 357 height 39
